Goal: Find contact information: Obtain details needed to contact an individual or organization

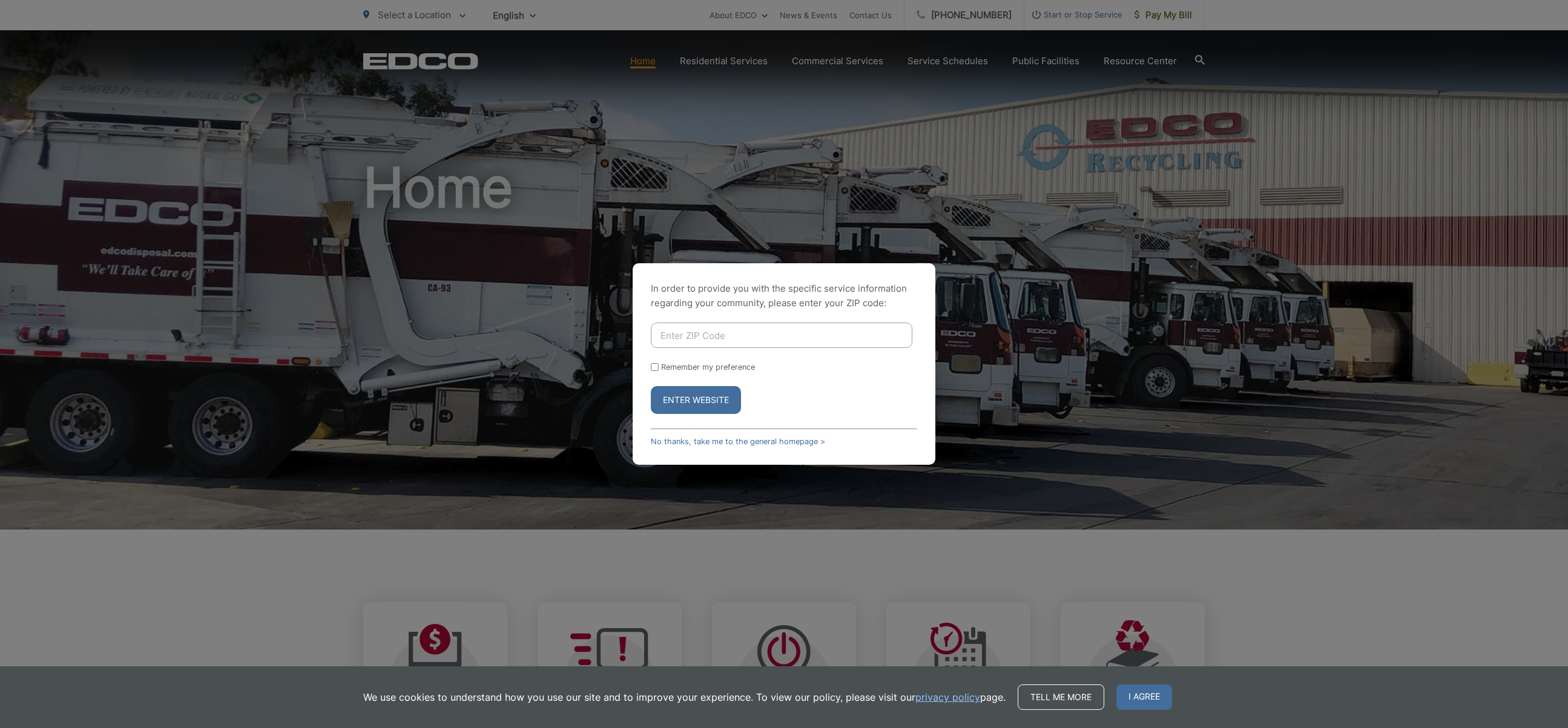
click at [685, 349] on form "Remember my preference Enter Website" at bounding box center [784, 368] width 267 height 92
click at [692, 342] on input "Enter ZIP Code" at bounding box center [782, 335] width 262 height 25
type input "92064"
click at [710, 396] on button "Enter Website" at bounding box center [696, 400] width 90 height 28
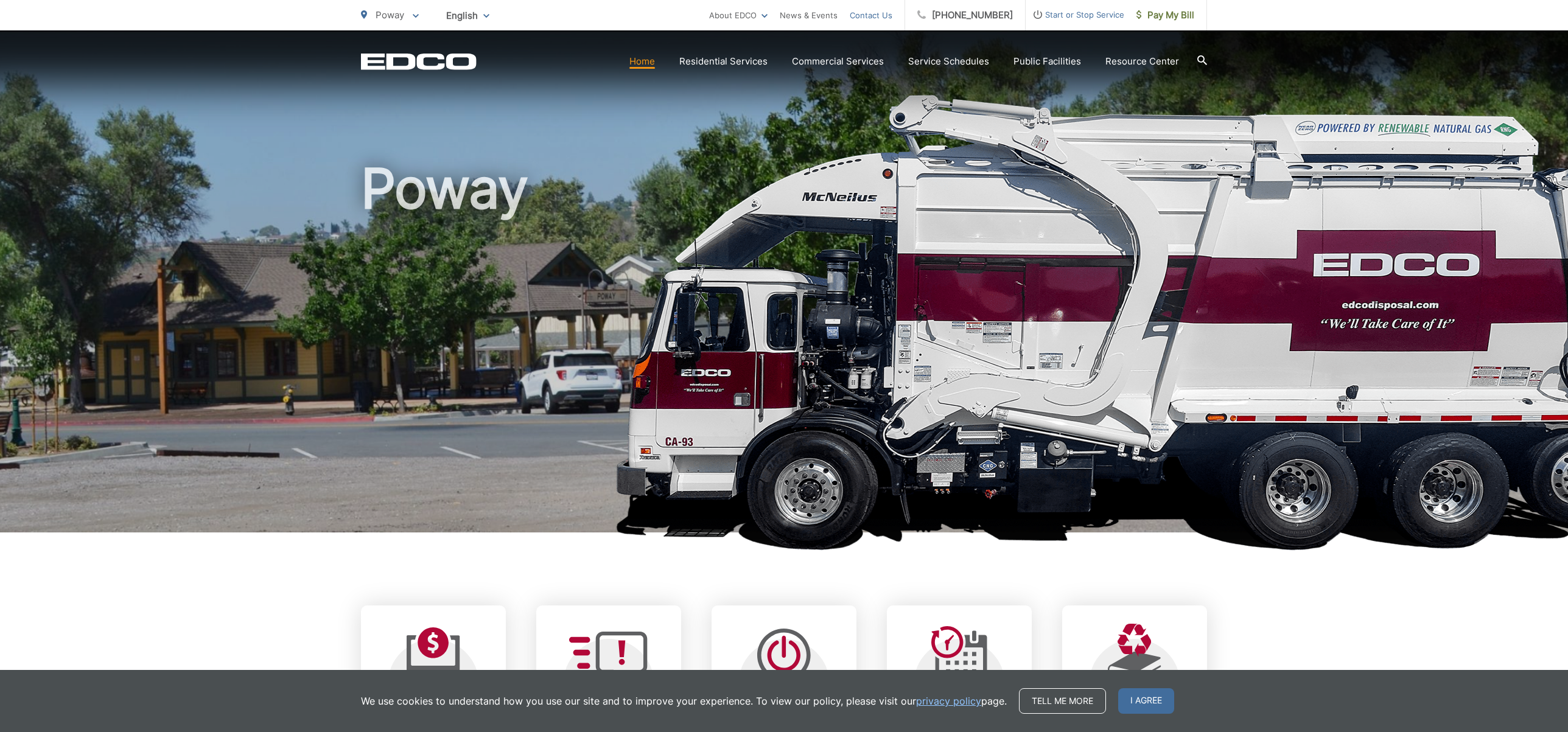
click at [892, 10] on link "Contact Us" at bounding box center [871, 15] width 43 height 15
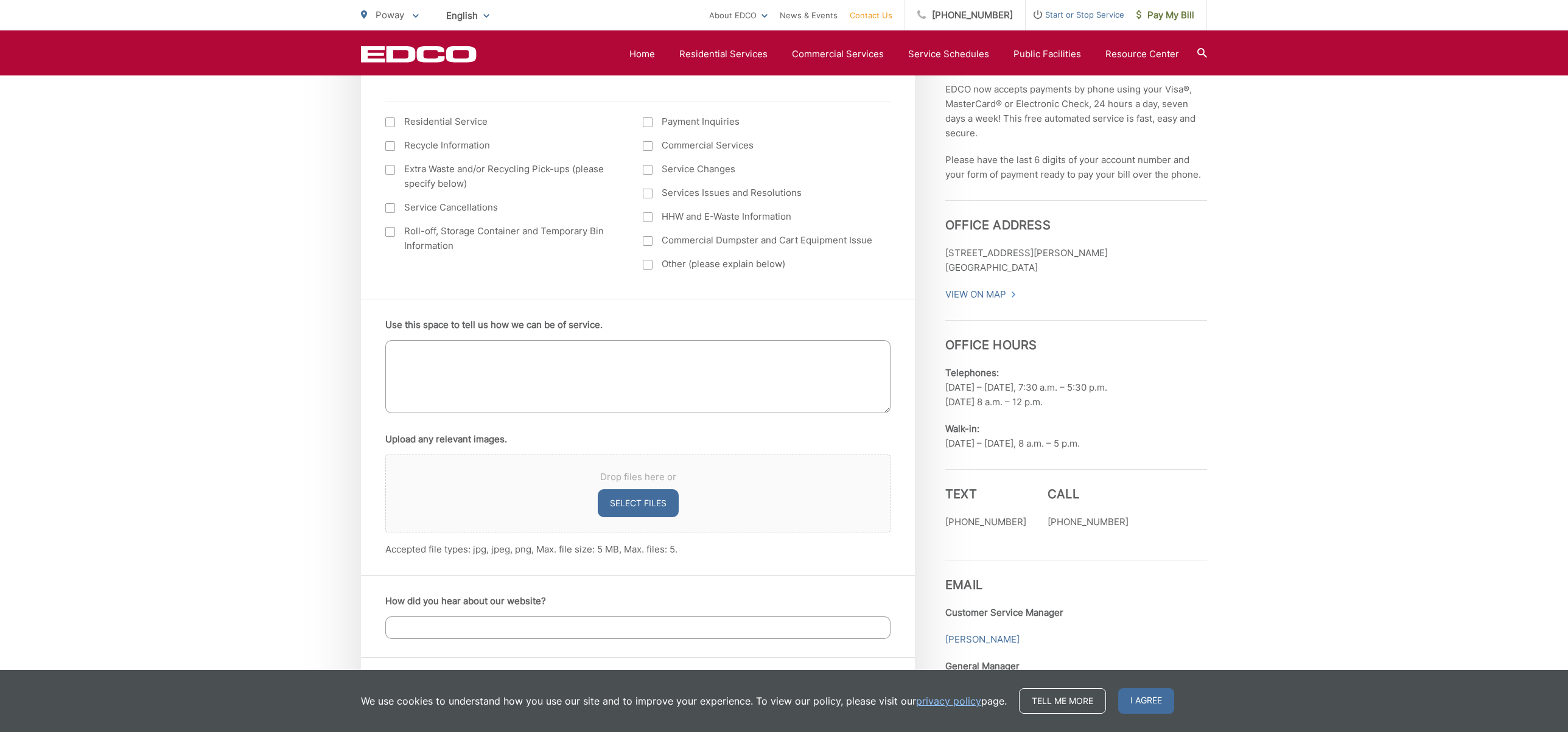
scroll to position [758, 0]
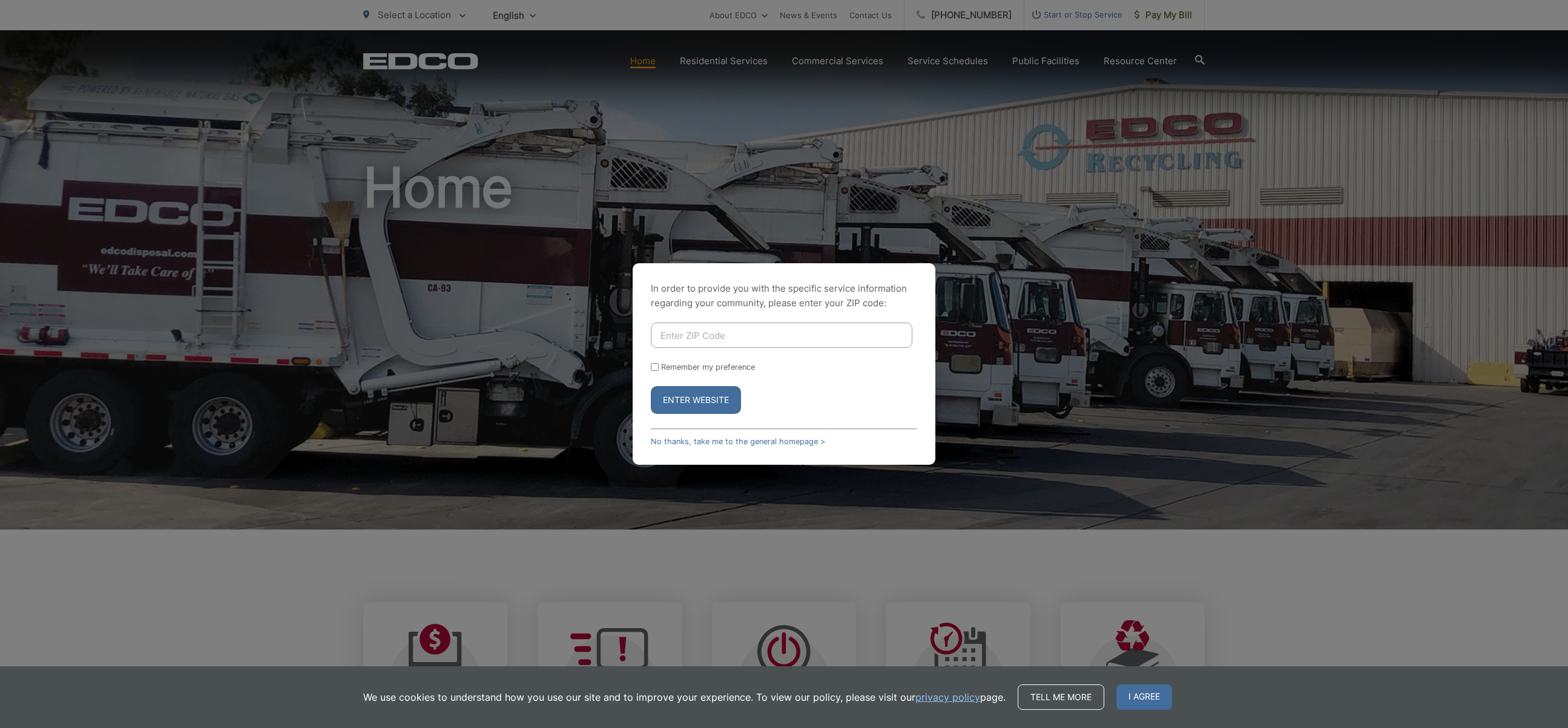
click at [705, 333] on input "Enter ZIP Code" at bounding box center [782, 335] width 262 height 25
type input "92064"
click at [717, 406] on button "Enter Website" at bounding box center [696, 400] width 90 height 28
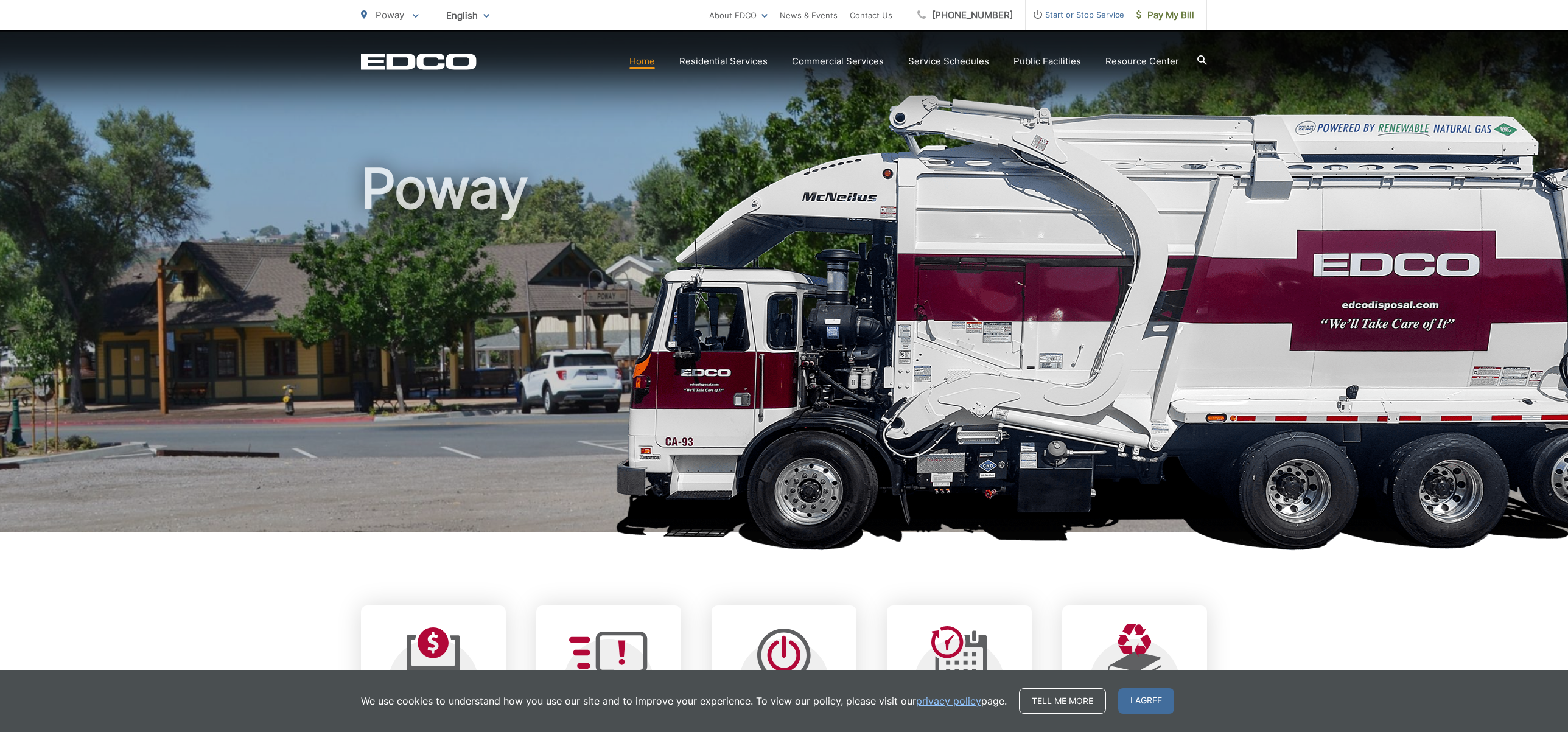
click at [859, 1] on li "Contact Us" at bounding box center [871, 15] width 43 height 30
